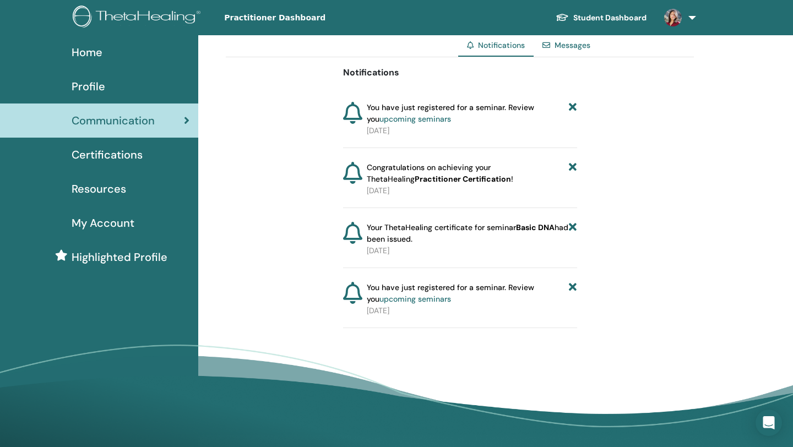
click at [559, 49] on link "Messages" at bounding box center [573, 45] width 36 height 10
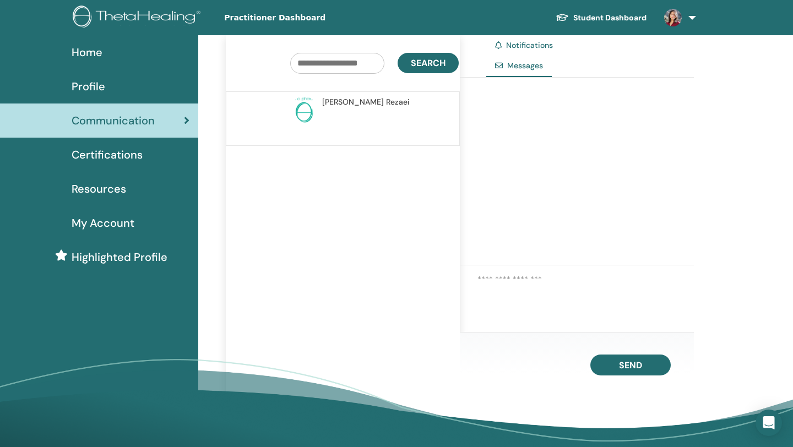
click at [321, 111] on div "Mina Rezaei" at bounding box center [386, 118] width 137 height 45
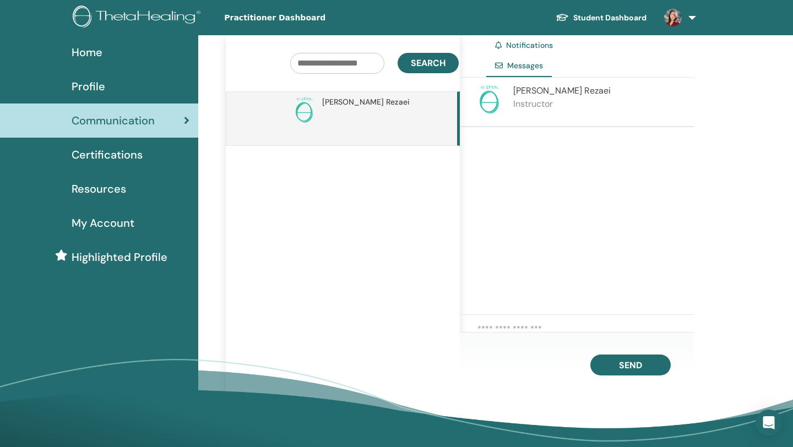
click at [496, 103] on img at bounding box center [489, 99] width 31 height 31
click at [340, 101] on span "Mina Rezaei" at bounding box center [366, 102] width 88 height 12
click at [491, 101] on img at bounding box center [489, 99] width 31 height 31
click at [540, 107] on p "Instructor" at bounding box center [561, 103] width 97 height 13
click at [539, 93] on span "Mina Rezaei" at bounding box center [561, 91] width 97 height 12
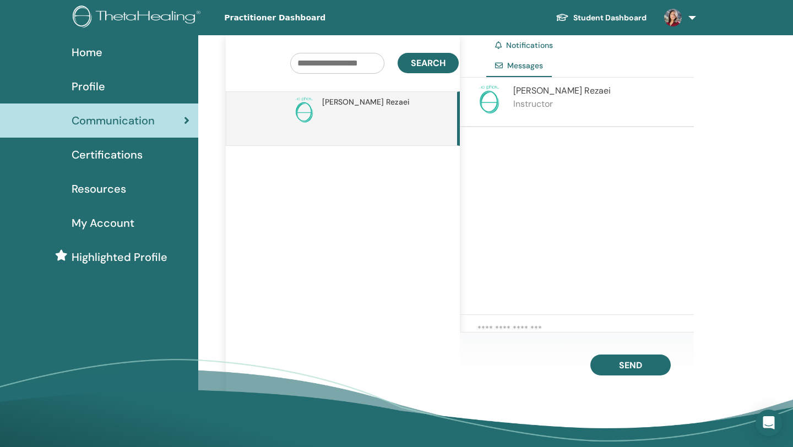
click at [165, 152] on div "Certifications" at bounding box center [99, 154] width 181 height 17
